Goal: Check status: Check status

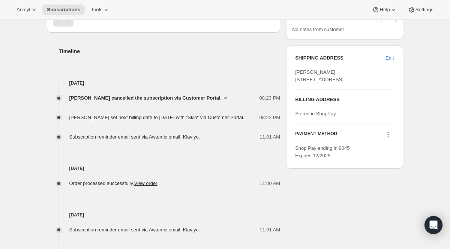
scroll to position [248, 0]
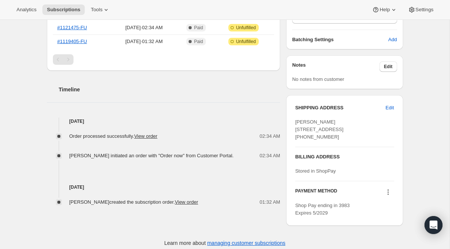
scroll to position [234, 0]
